Goal: Transaction & Acquisition: Purchase product/service

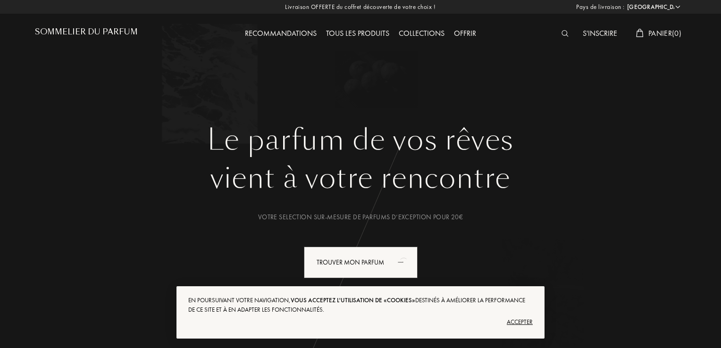
select select "FR"
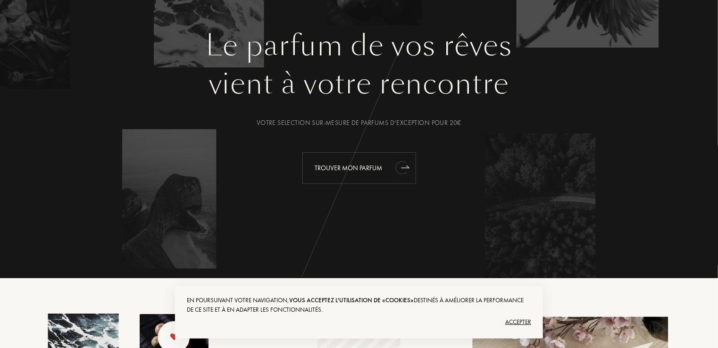
click at [355, 165] on div "Trouver mon parfum" at bounding box center [359, 168] width 114 height 32
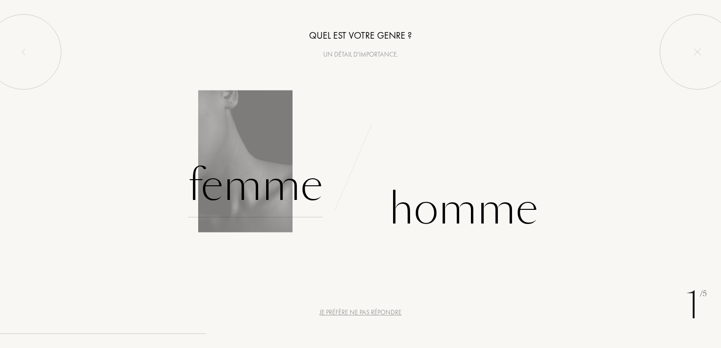
click at [270, 195] on div "Femme" at bounding box center [255, 186] width 135 height 64
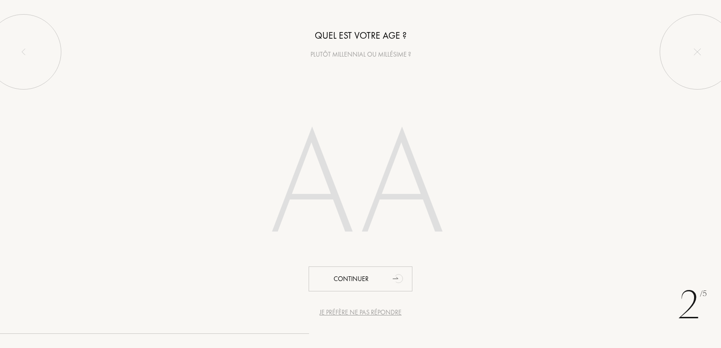
click at [395, 194] on input "number" at bounding box center [360, 187] width 269 height 191
click at [245, 183] on input "number" at bounding box center [360, 187] width 269 height 191
click at [285, 184] on input "number" at bounding box center [360, 187] width 269 height 191
click at [234, 182] on input "number" at bounding box center [360, 187] width 269 height 191
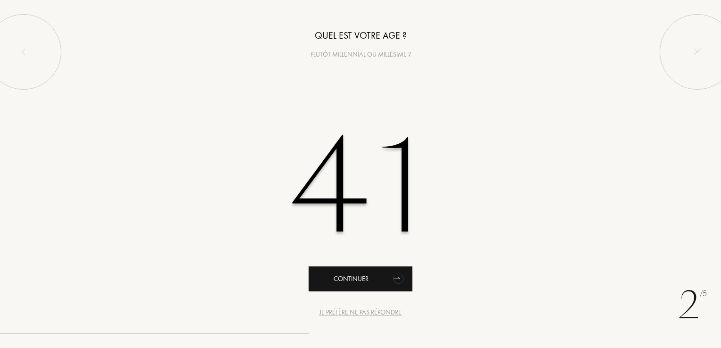
type input "41"
click at [350, 278] on div "Continuer" at bounding box center [361, 279] width 104 height 25
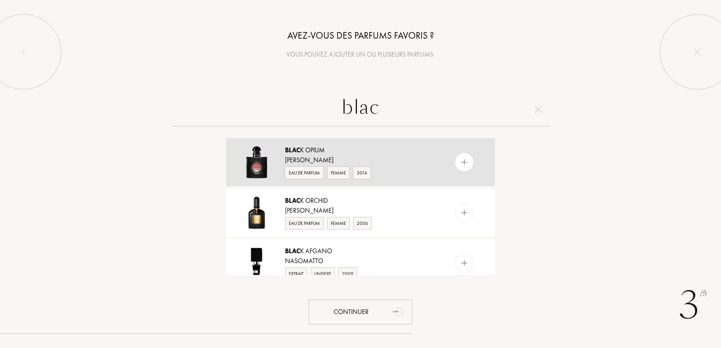
type input "blac"
click at [326, 154] on div "Blac k Opium" at bounding box center [360, 150] width 150 height 10
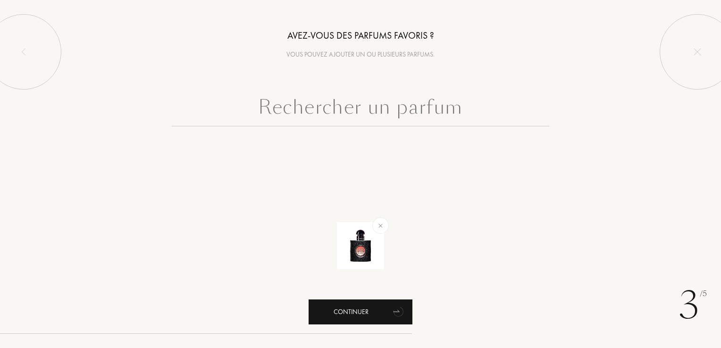
click at [341, 314] on div "Continuer" at bounding box center [361, 312] width 104 height 25
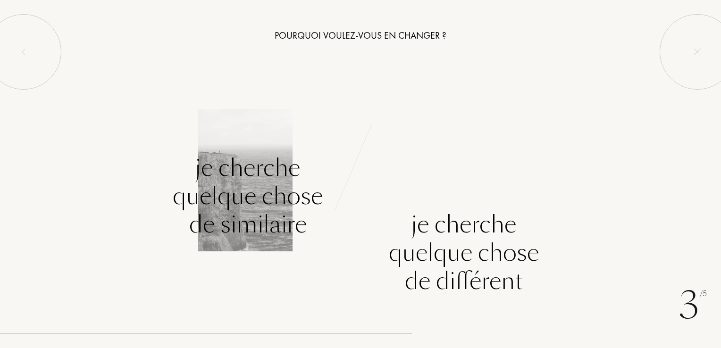
click at [272, 208] on div "Je cherche quelque chose de similaire" at bounding box center [248, 196] width 150 height 85
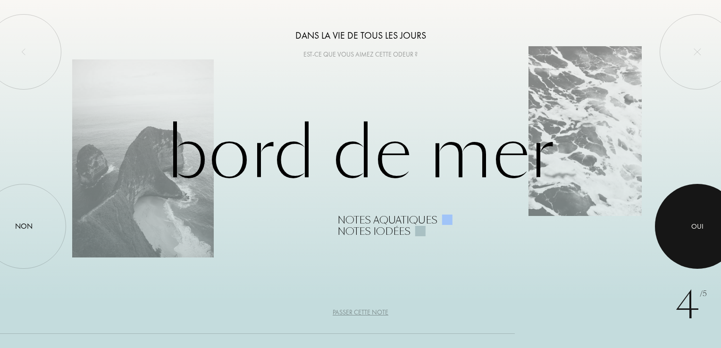
click at [694, 209] on div at bounding box center [697, 226] width 85 height 85
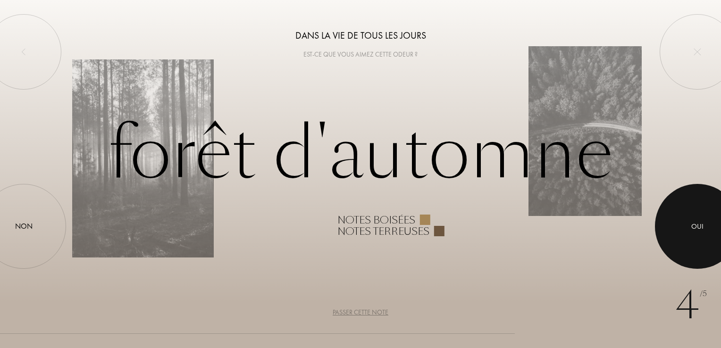
click at [689, 233] on div at bounding box center [697, 226] width 85 height 85
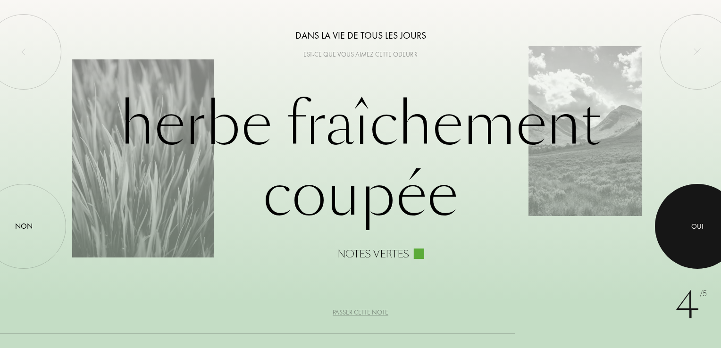
click at [689, 233] on div at bounding box center [697, 226] width 85 height 85
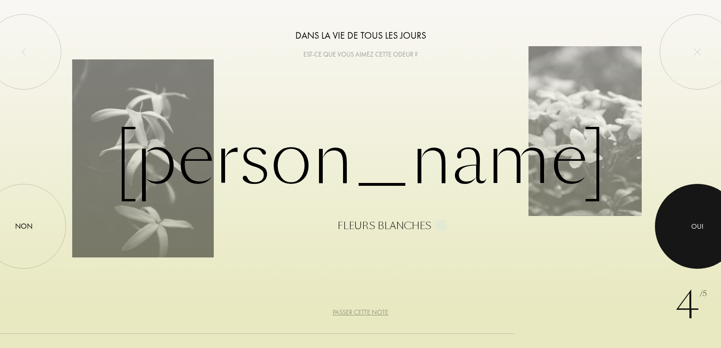
click at [689, 233] on div at bounding box center [697, 226] width 85 height 85
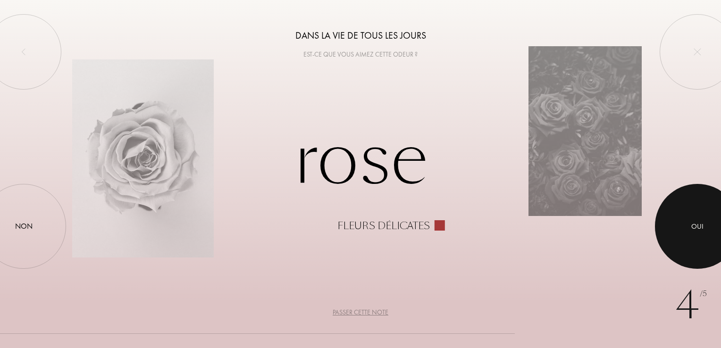
click at [717, 226] on div at bounding box center [697, 226] width 85 height 85
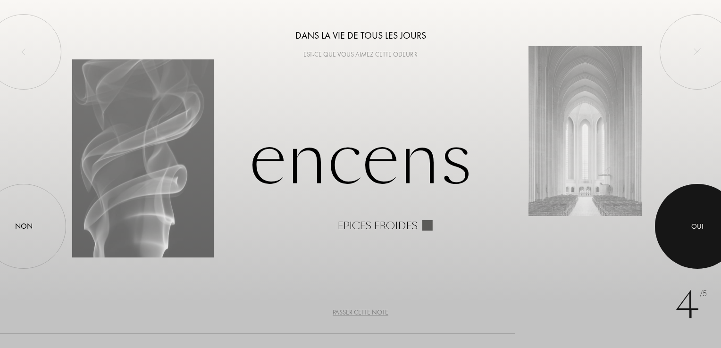
click at [702, 238] on div at bounding box center [697, 226] width 85 height 85
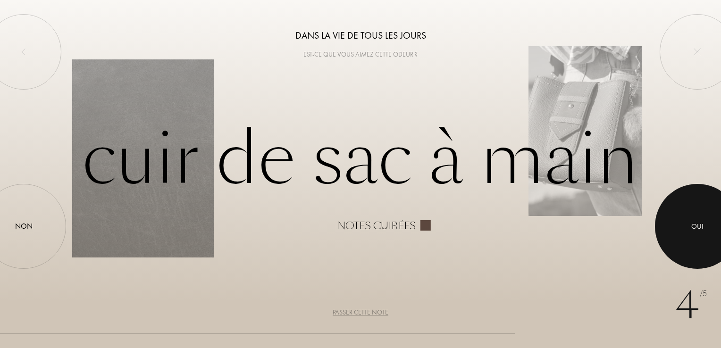
click at [692, 238] on div at bounding box center [697, 226] width 85 height 85
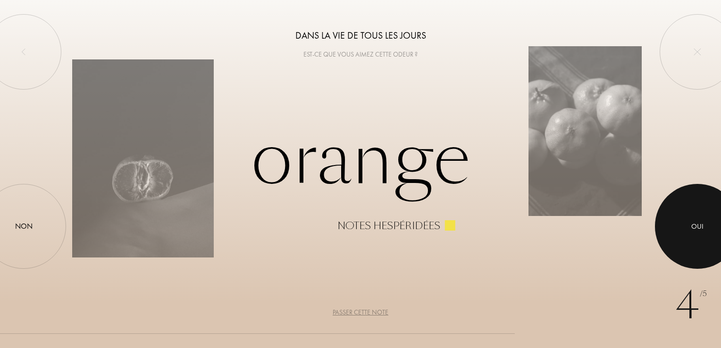
click at [692, 238] on div at bounding box center [697, 226] width 85 height 85
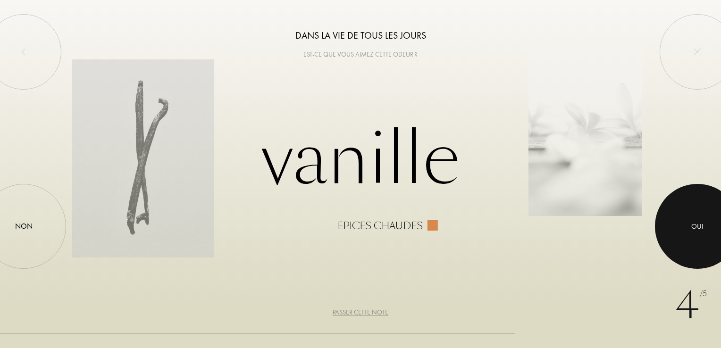
drag, startPoint x: 692, startPoint y: 238, endPoint x: 686, endPoint y: 241, distance: 6.1
click at [691, 238] on div at bounding box center [697, 226] width 85 height 85
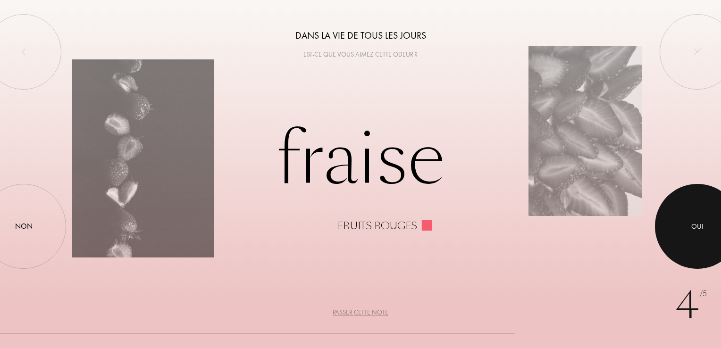
click at [683, 227] on div at bounding box center [697, 226] width 85 height 85
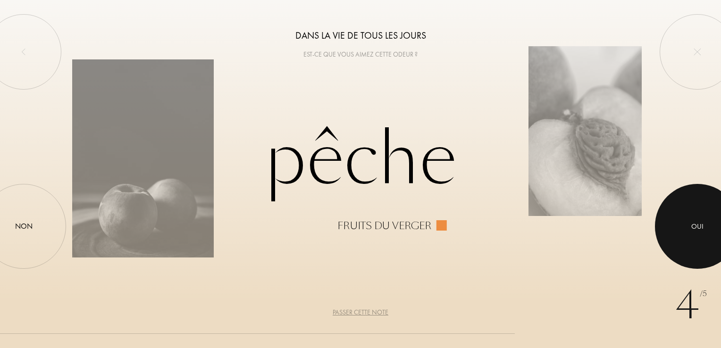
click at [683, 227] on div at bounding box center [697, 226] width 85 height 85
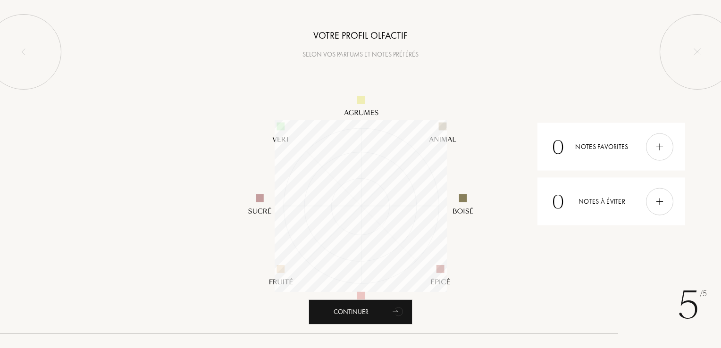
scroll to position [172, 172]
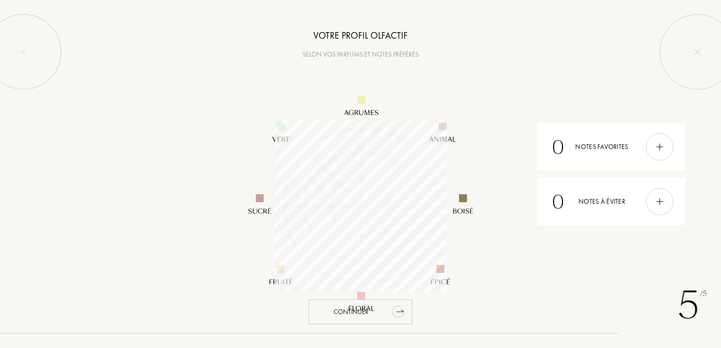
click at [378, 309] on div "Continuer" at bounding box center [361, 312] width 104 height 25
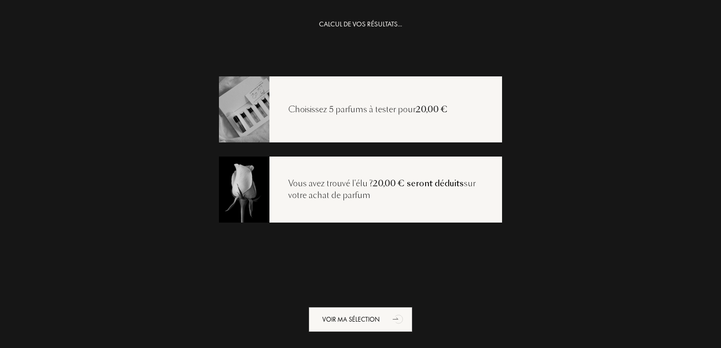
drag, startPoint x: 364, startPoint y: 114, endPoint x: 421, endPoint y: 106, distance: 57.1
click at [364, 114] on div "Choisissez 5 parfums à tester pour 20,00 €" at bounding box center [367, 110] width 197 height 12
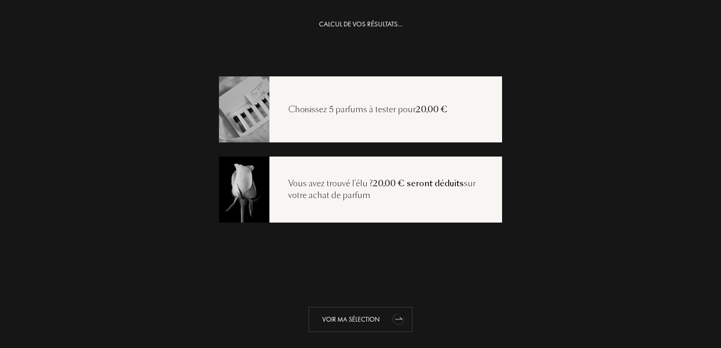
click at [333, 322] on div "Voir ma sélection" at bounding box center [361, 319] width 104 height 25
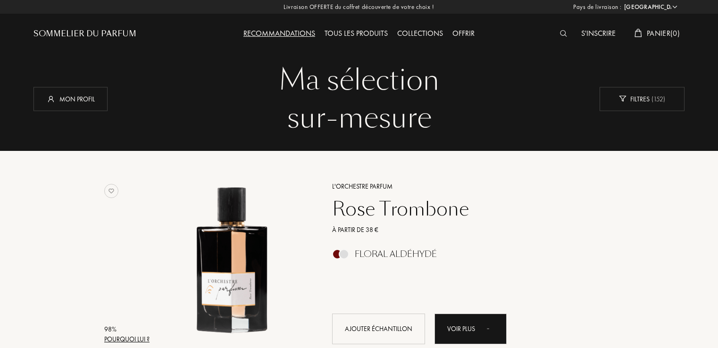
select select "FR"
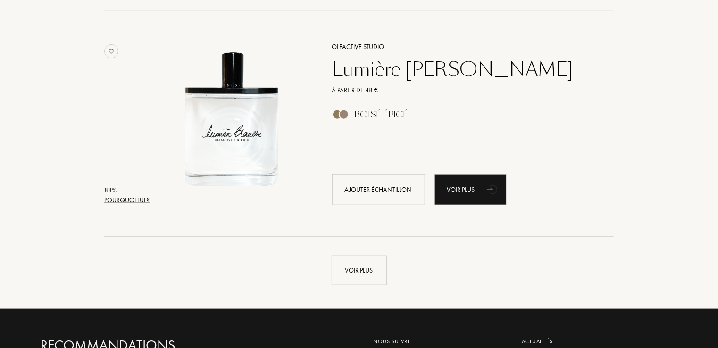
scroll to position [2170, 0]
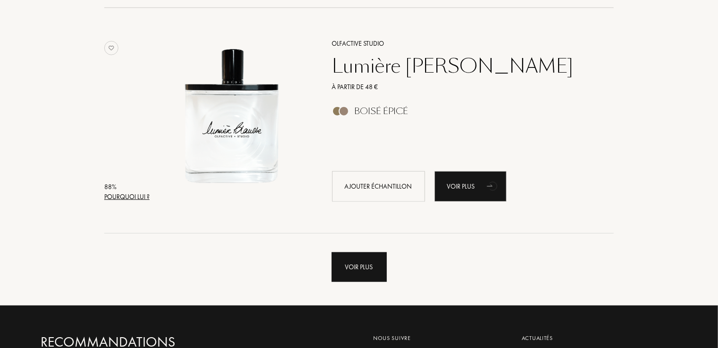
click at [365, 274] on div "Voir plus" at bounding box center [359, 267] width 55 height 30
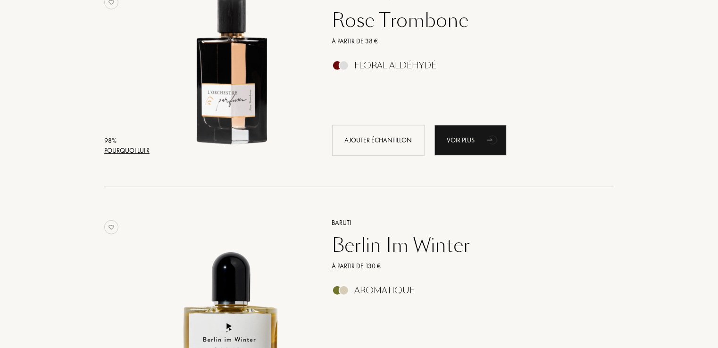
scroll to position [0, 0]
